Goal: Transaction & Acquisition: Book appointment/travel/reservation

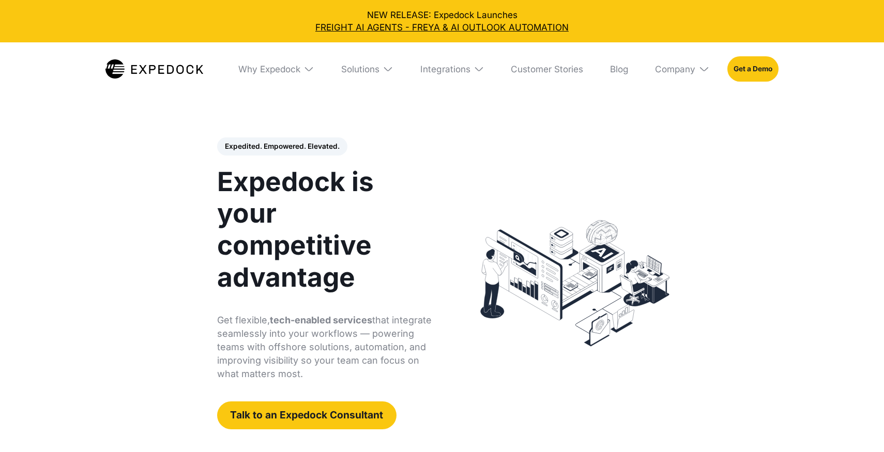
select select
click at [305, 64] on img at bounding box center [308, 69] width 11 height 11
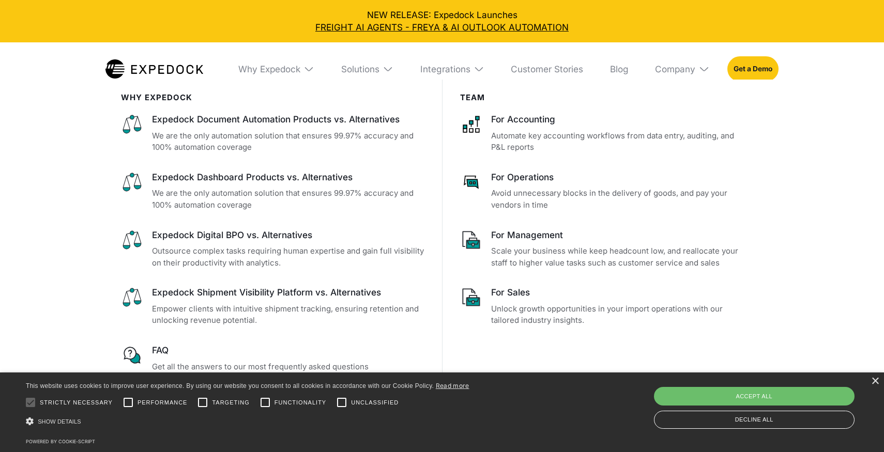
scroll to position [65, 0]
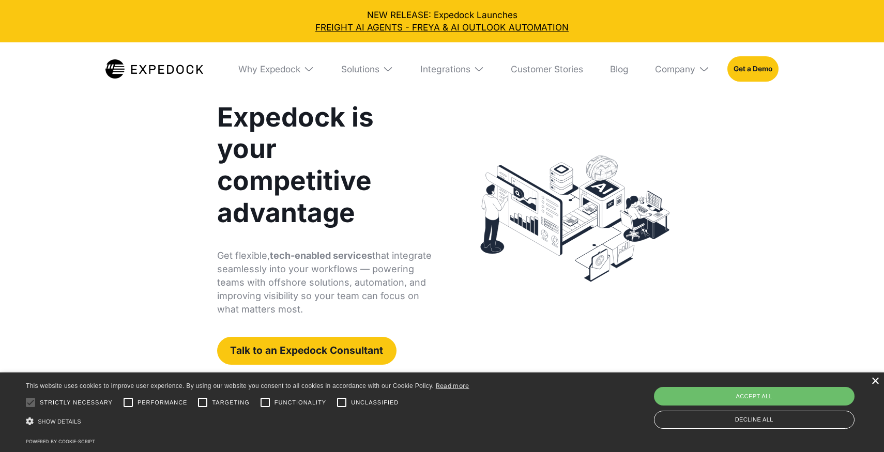
click at [874, 384] on div "×" at bounding box center [875, 382] width 8 height 8
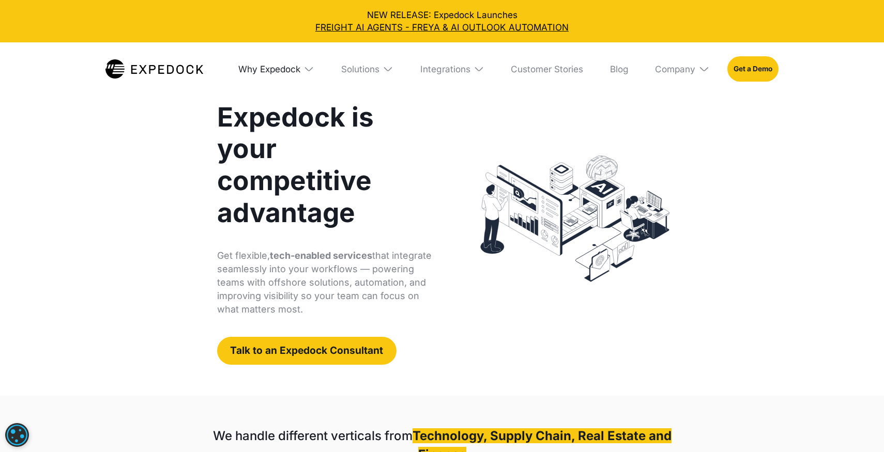
click at [289, 64] on div "Why Expedock" at bounding box center [269, 69] width 62 height 11
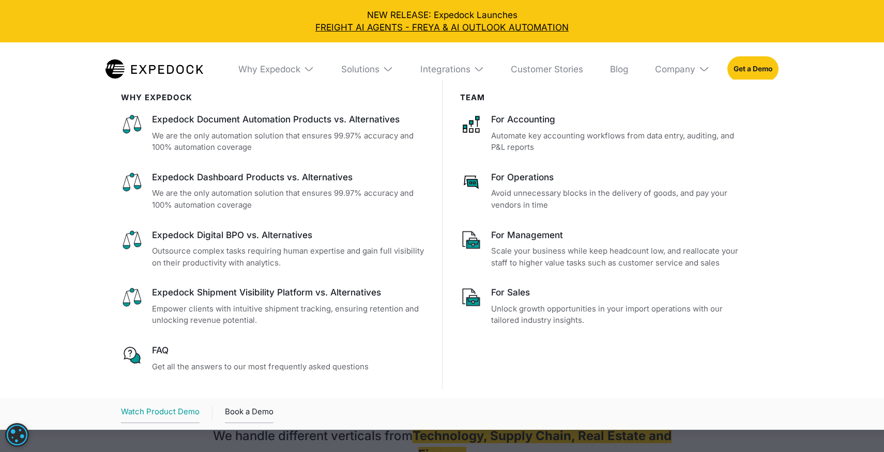
click at [181, 412] on div "Watch Product Demo" at bounding box center [160, 414] width 79 height 18
click at [250, 416] on link "Book a Demo" at bounding box center [249, 414] width 49 height 18
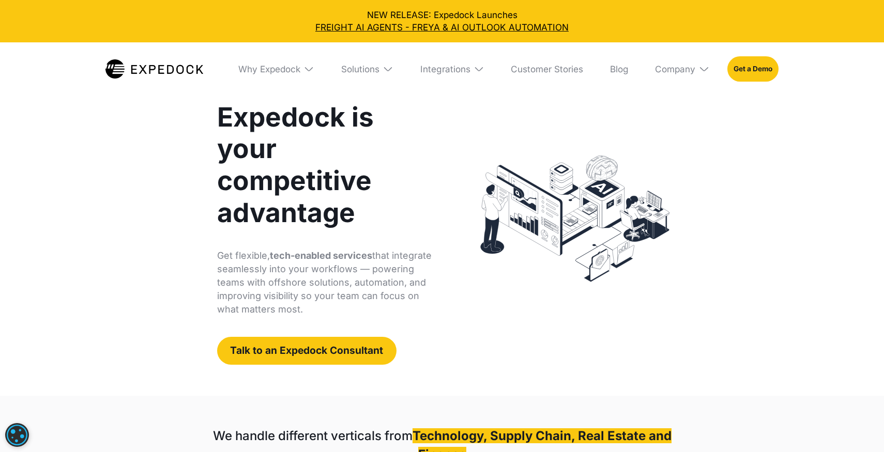
click at [264, 63] on div "Why Expedock" at bounding box center [277, 68] width 94 height 53
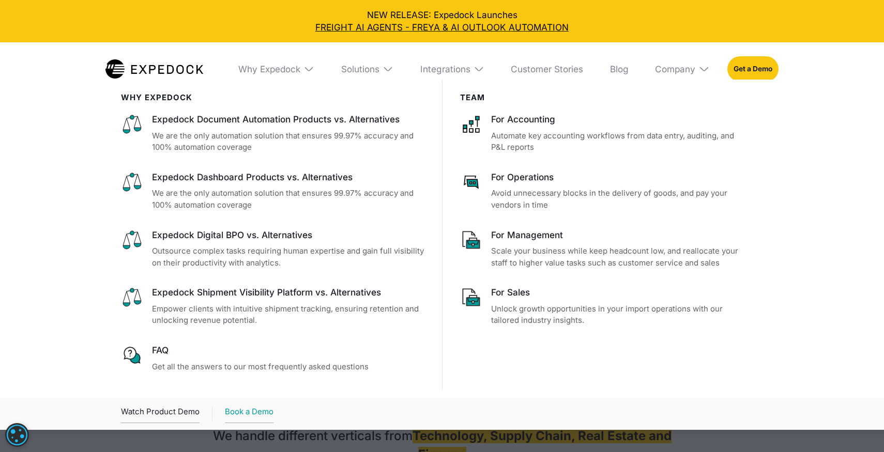
click at [262, 411] on link "Book a Demo" at bounding box center [249, 414] width 49 height 18
